Goal: Transaction & Acquisition: Purchase product/service

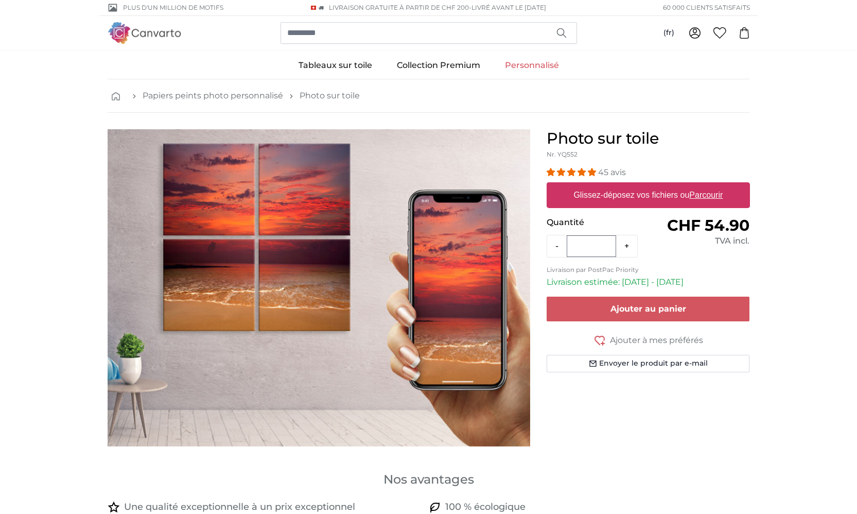
click at [712, 196] on u "Parcourir" at bounding box center [705, 194] width 33 height 9
click at [712, 185] on input "Glissez-déposez vos fichiers ou Parcourir" at bounding box center [648, 183] width 203 height 3
type input "**********"
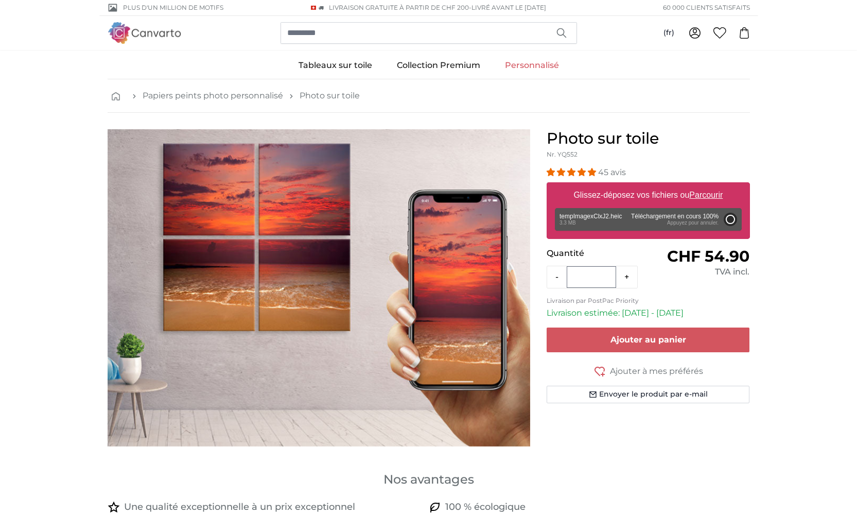
click at [707, 194] on u "Parcourir" at bounding box center [705, 194] width 33 height 9
click at [707, 185] on input "Glissez-déposez vos fichiers ou Parcourir" at bounding box center [648, 183] width 203 height 3
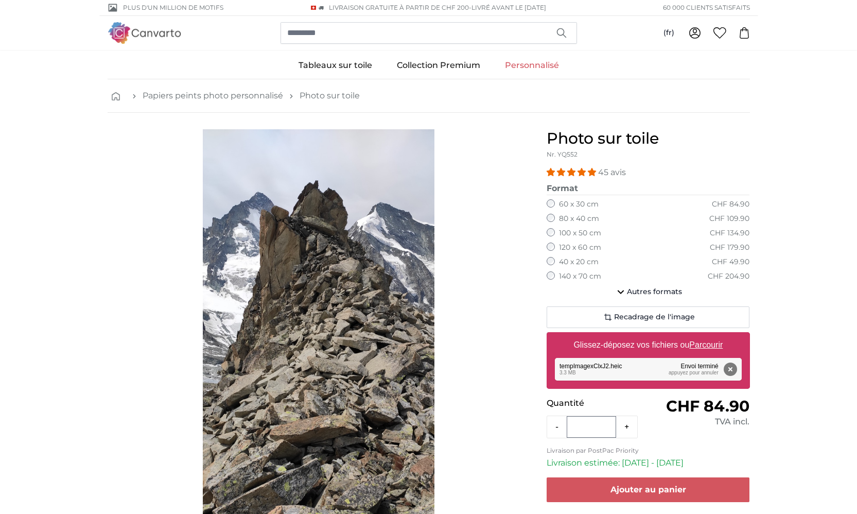
scroll to position [85, 0]
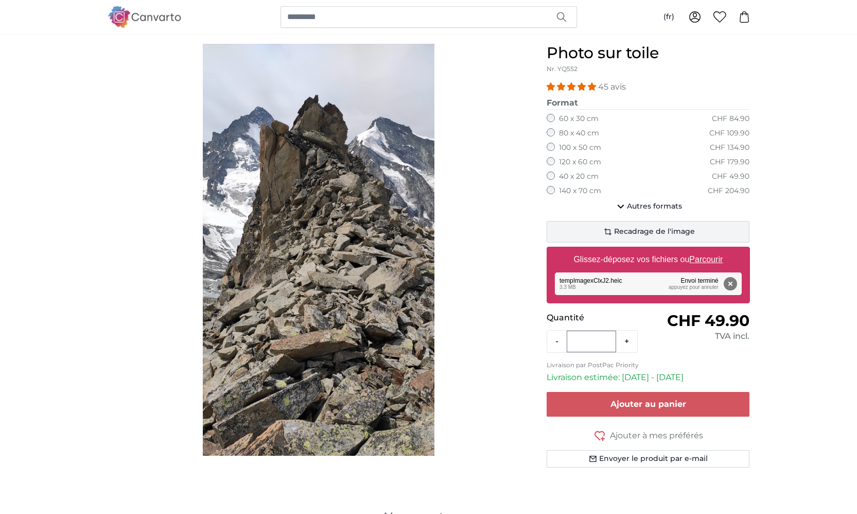
click at [634, 230] on span "Recadrage de l'image" at bounding box center [654, 232] width 81 height 10
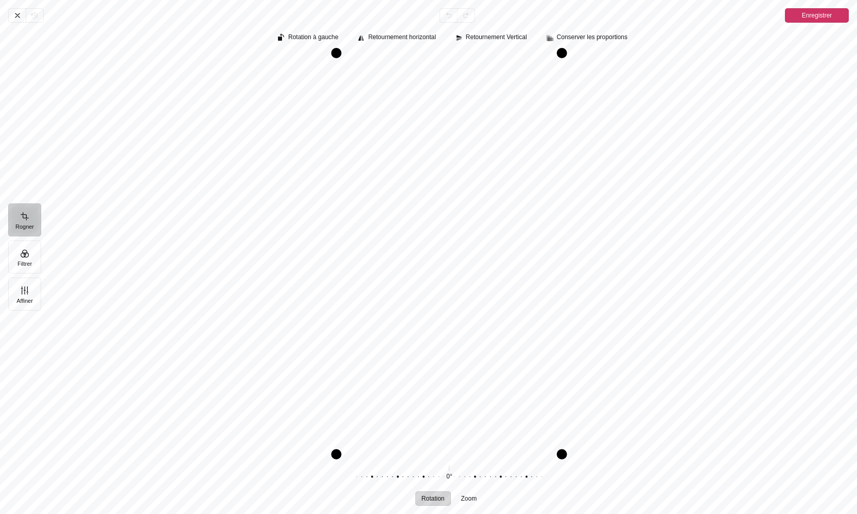
drag, startPoint x: 28, startPoint y: 259, endPoint x: 45, endPoint y: 257, distance: 16.6
click at [28, 259] on button "Filtrer" at bounding box center [24, 256] width 33 height 33
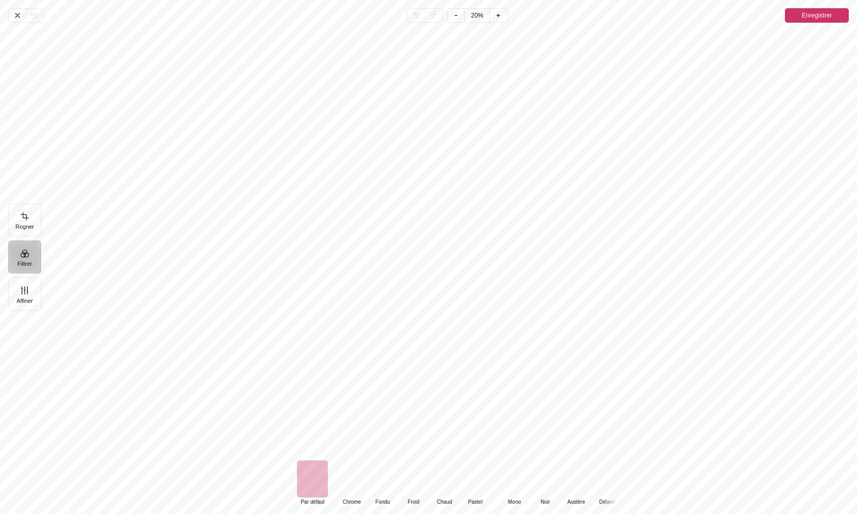
click at [511, 477] on div "Pintura" at bounding box center [514, 478] width 31 height 37
click at [541, 479] on div "Pintura" at bounding box center [545, 478] width 31 height 37
click at [16, 14] on icon "Pintura" at bounding box center [17, 15] width 8 height 8
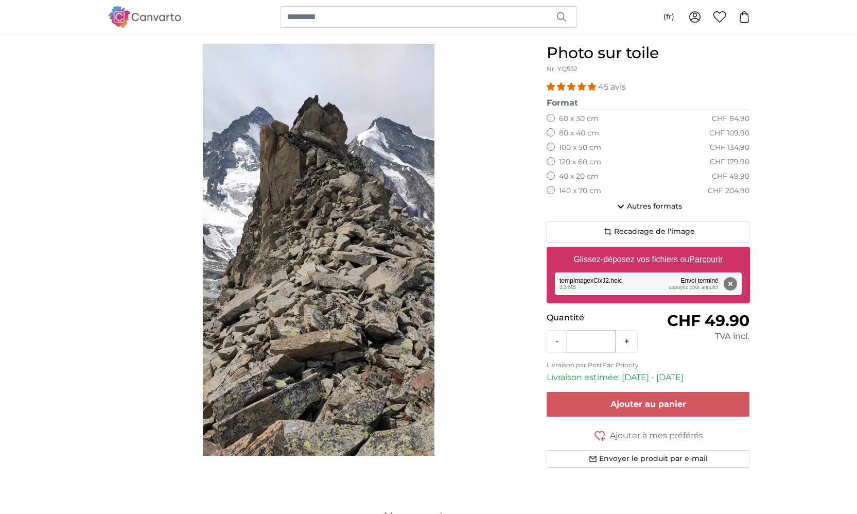
click at [715, 257] on u "Parcourir" at bounding box center [705, 259] width 33 height 9
click at [715, 250] on input "Glissez-déposez vos fichiers ou Parcourir" at bounding box center [648, 248] width 203 height 3
type input "**********"
